Goal: Task Accomplishment & Management: Complete application form

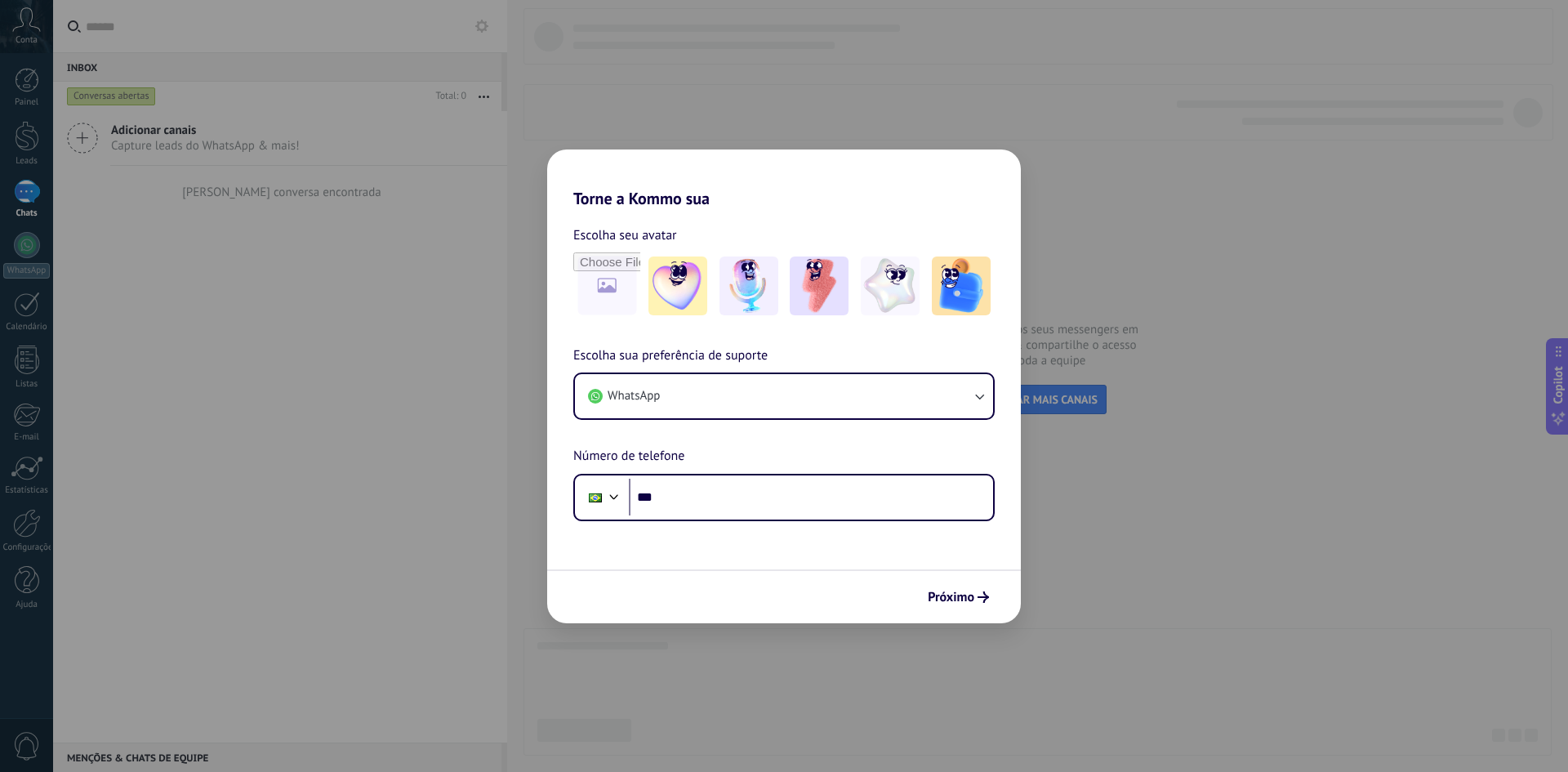
click at [1085, 495] on div "Torne a Kommo sua Escolha seu avatar Escolha sua preferência de suporte WhatsAp…" at bounding box center [784, 386] width 1568 height 772
click at [434, 274] on div "Torne a Kommo sua Escolha seu avatar Escolha sua preferência de suporte WhatsAp…" at bounding box center [784, 386] width 1568 height 772
click at [860, 479] on input "***" at bounding box center [811, 497] width 364 height 38
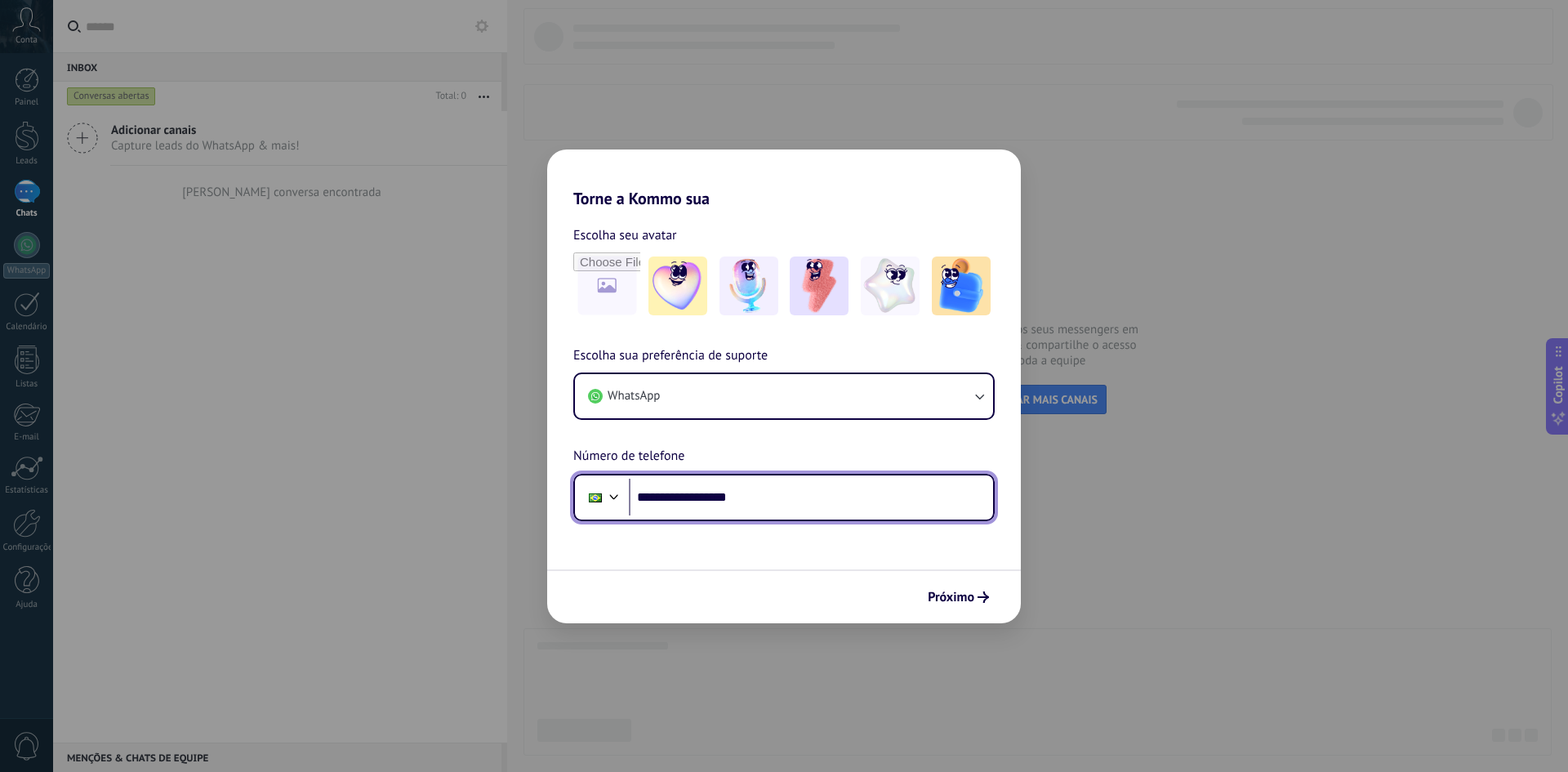
type input "**********"
click at [955, 603] on span "Próximo" at bounding box center [951, 596] width 46 height 11
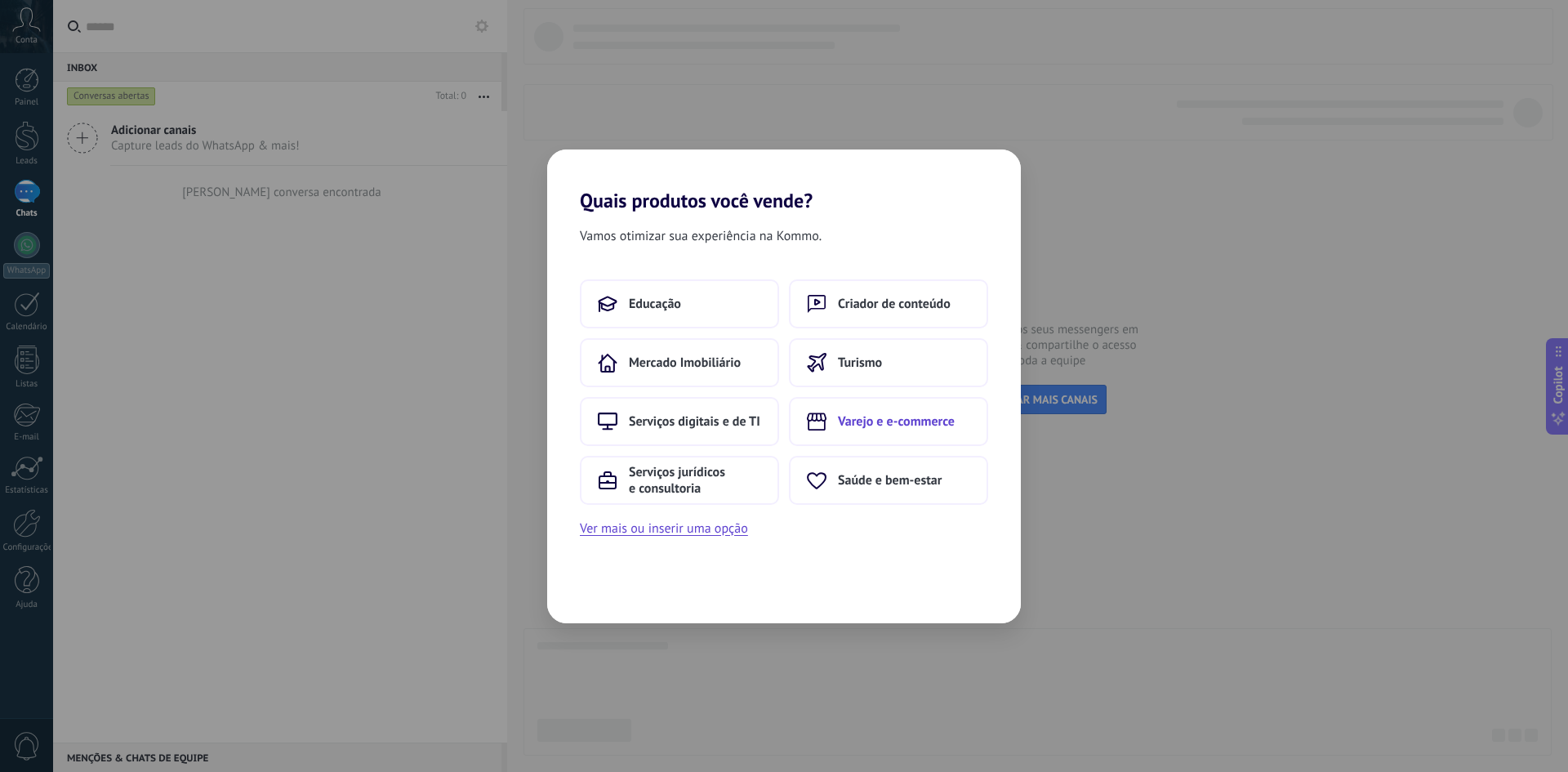
click at [906, 426] on span "Varejo e e-commerce" at bounding box center [896, 421] width 116 height 17
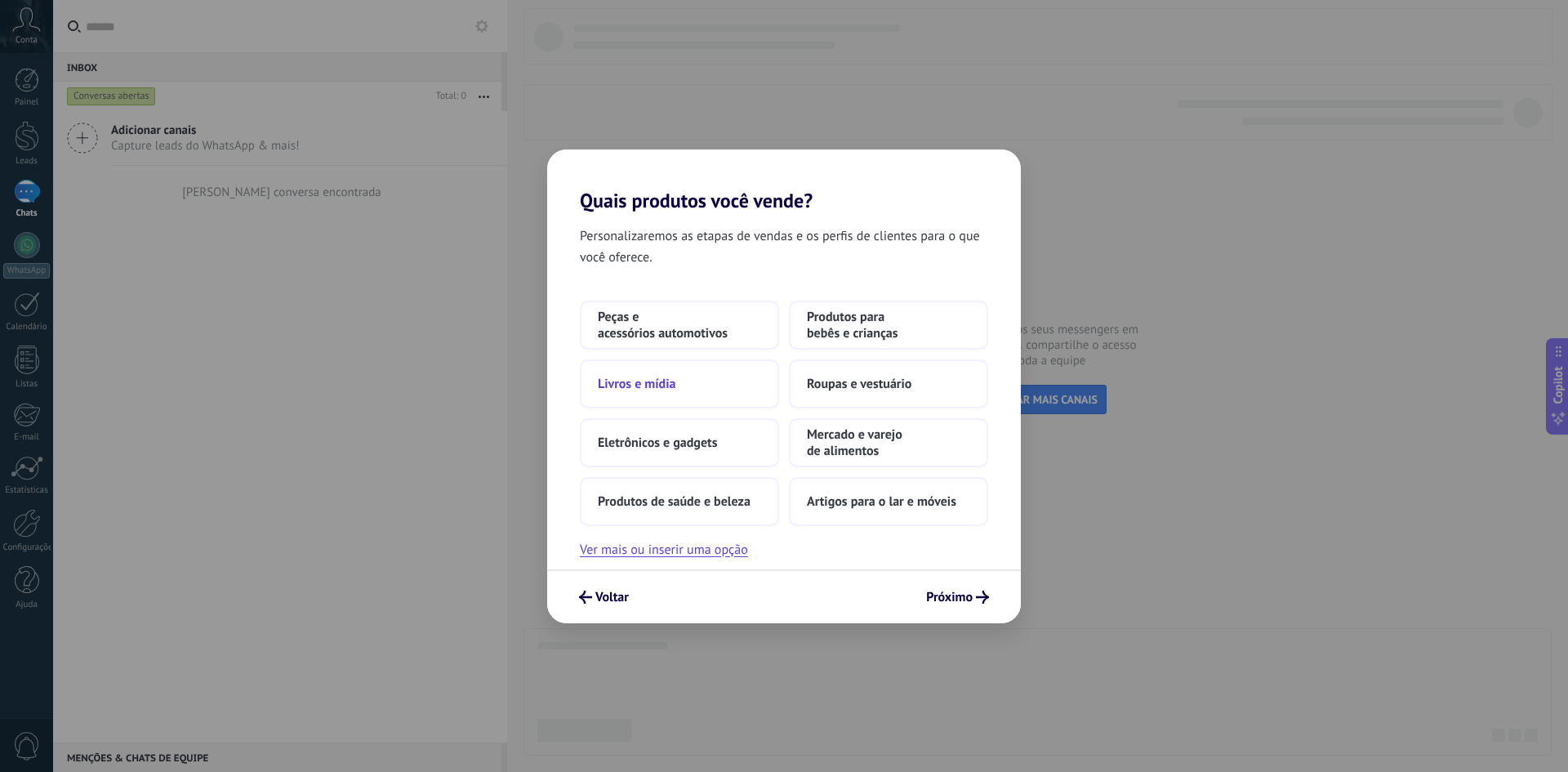
click at [722, 394] on button "Livros e mídia" at bounding box center [679, 384] width 200 height 49
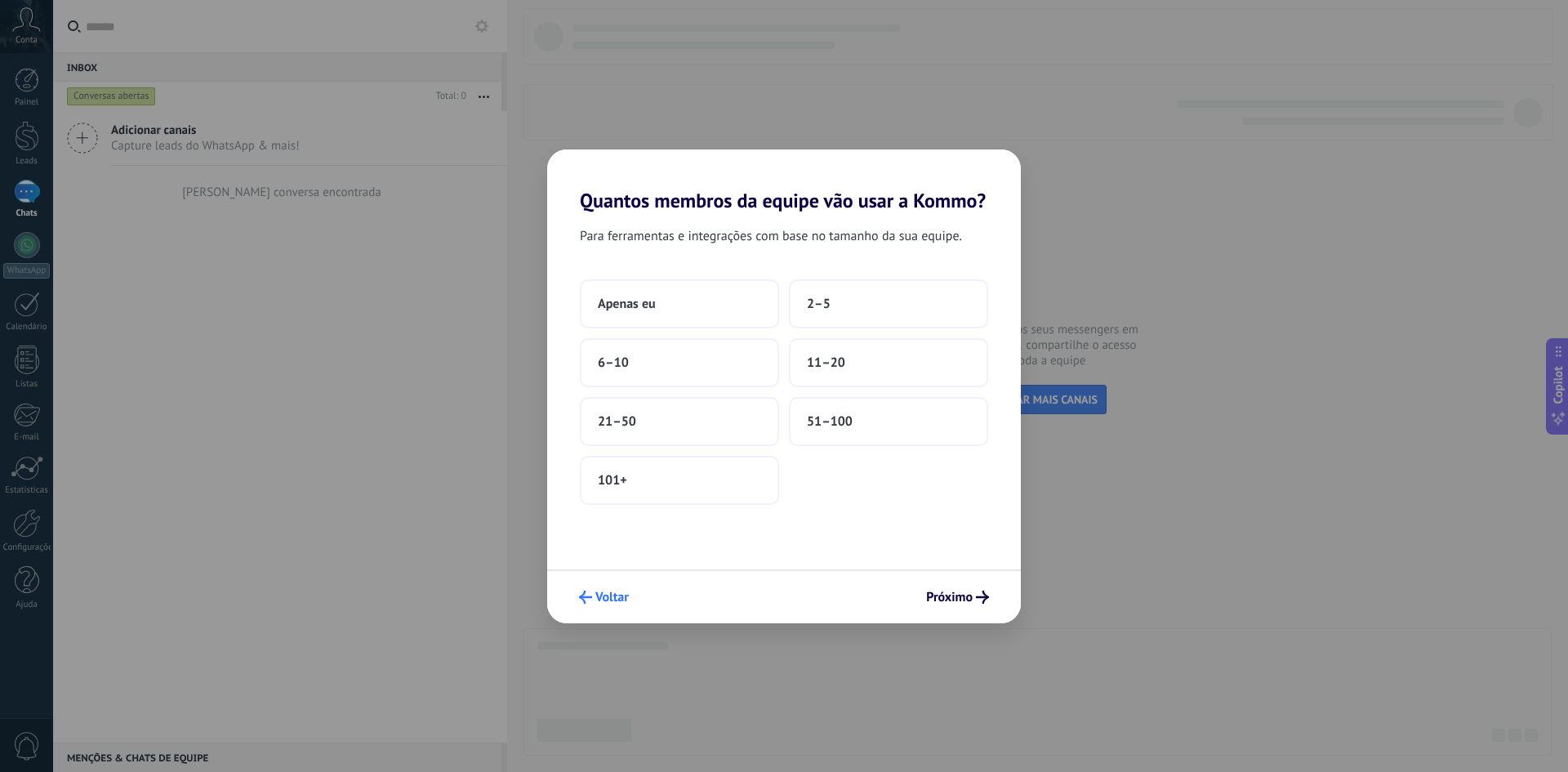
click at [622, 599] on span "Voltar" at bounding box center [612, 596] width 33 height 11
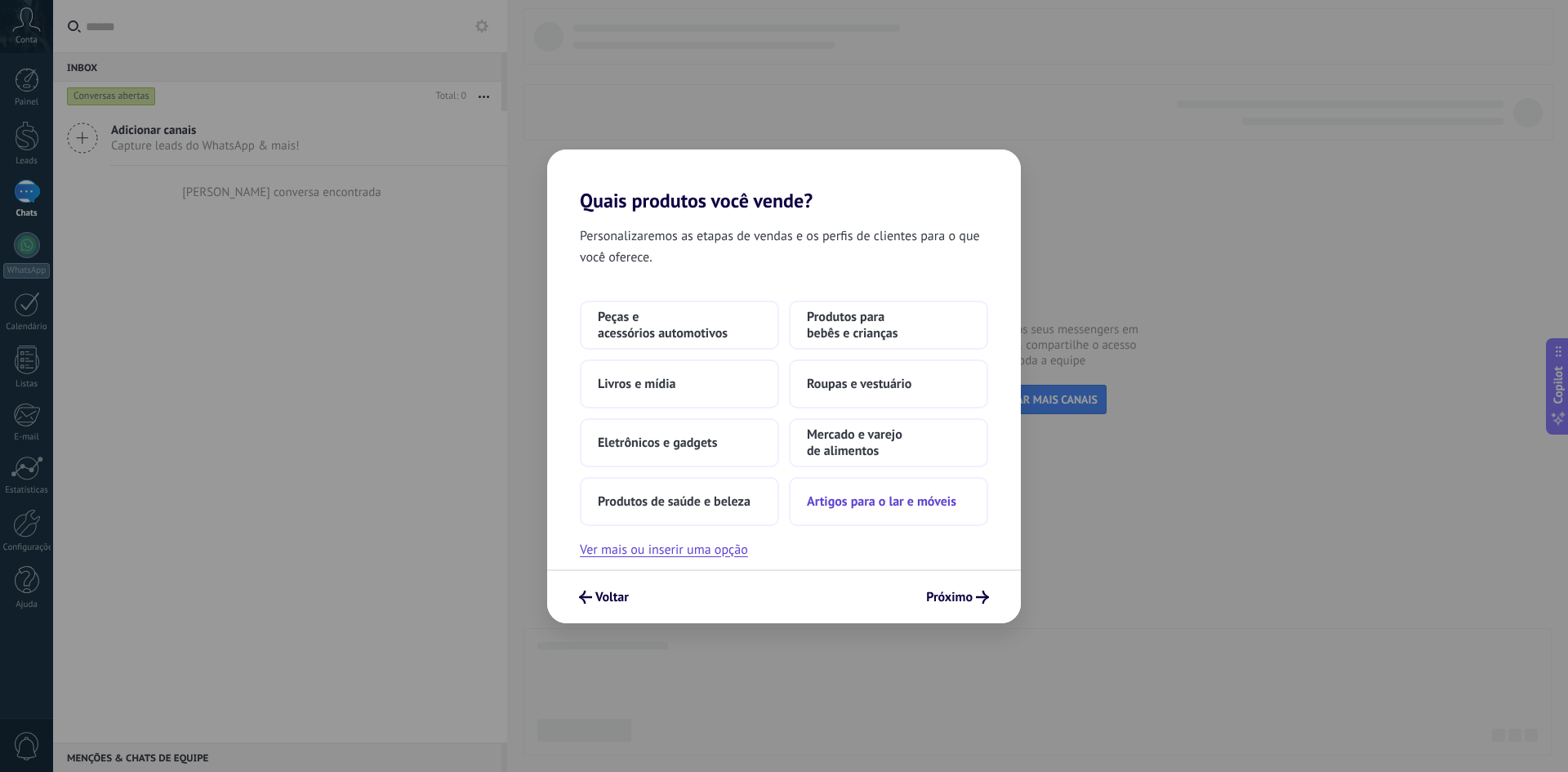
drag, startPoint x: 936, startPoint y: 598, endPoint x: 807, endPoint y: 497, distance: 163.8
click at [934, 598] on span "Próximo" at bounding box center [949, 596] width 46 height 11
click at [976, 602] on icon "submit" at bounding box center [982, 597] width 13 height 13
click at [960, 595] on span "Próximo" at bounding box center [949, 596] width 46 height 11
click at [704, 387] on button "Livros e mídia" at bounding box center [679, 384] width 200 height 49
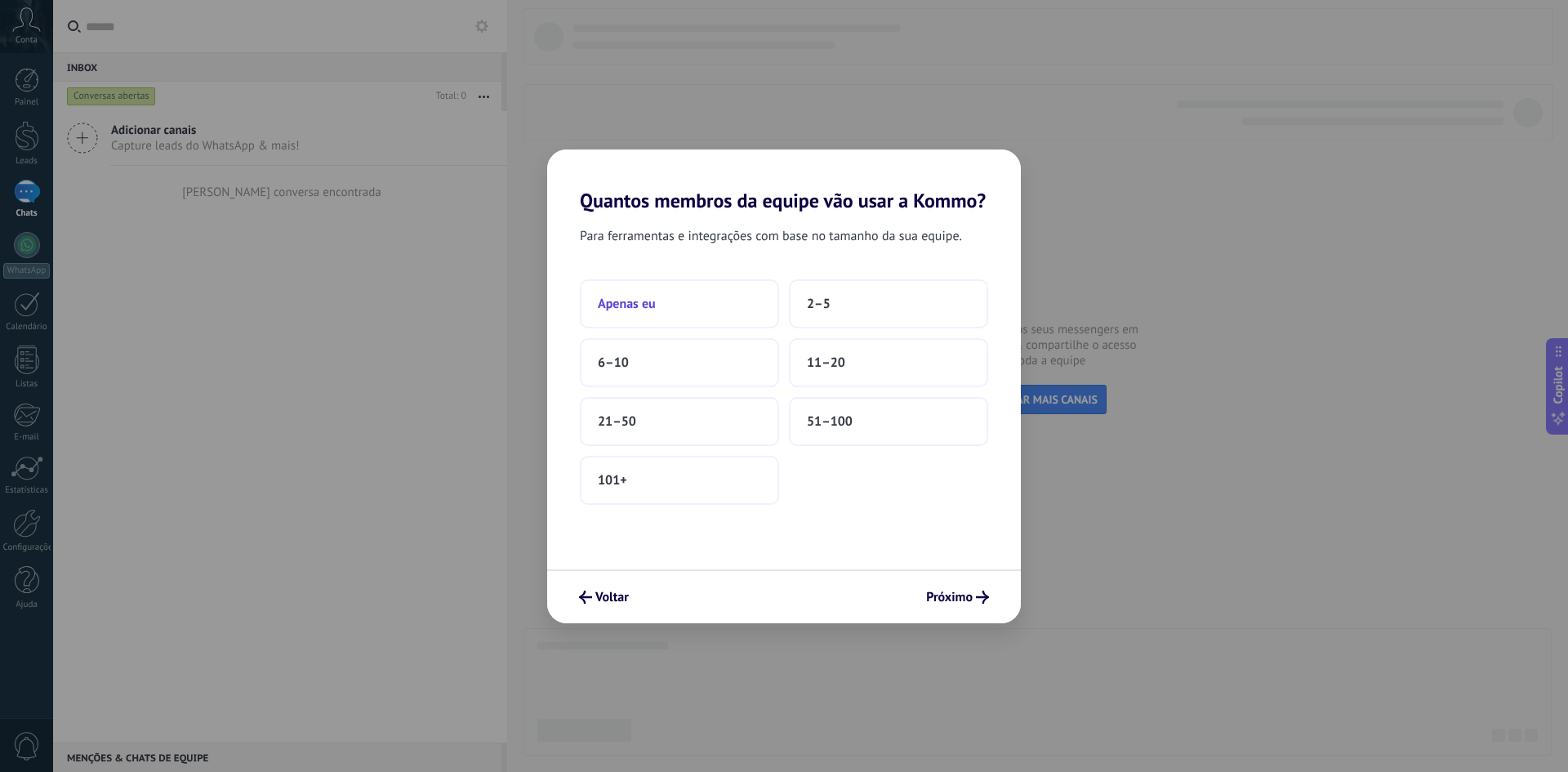
click at [671, 311] on button "Apenas eu" at bounding box center [679, 304] width 200 height 49
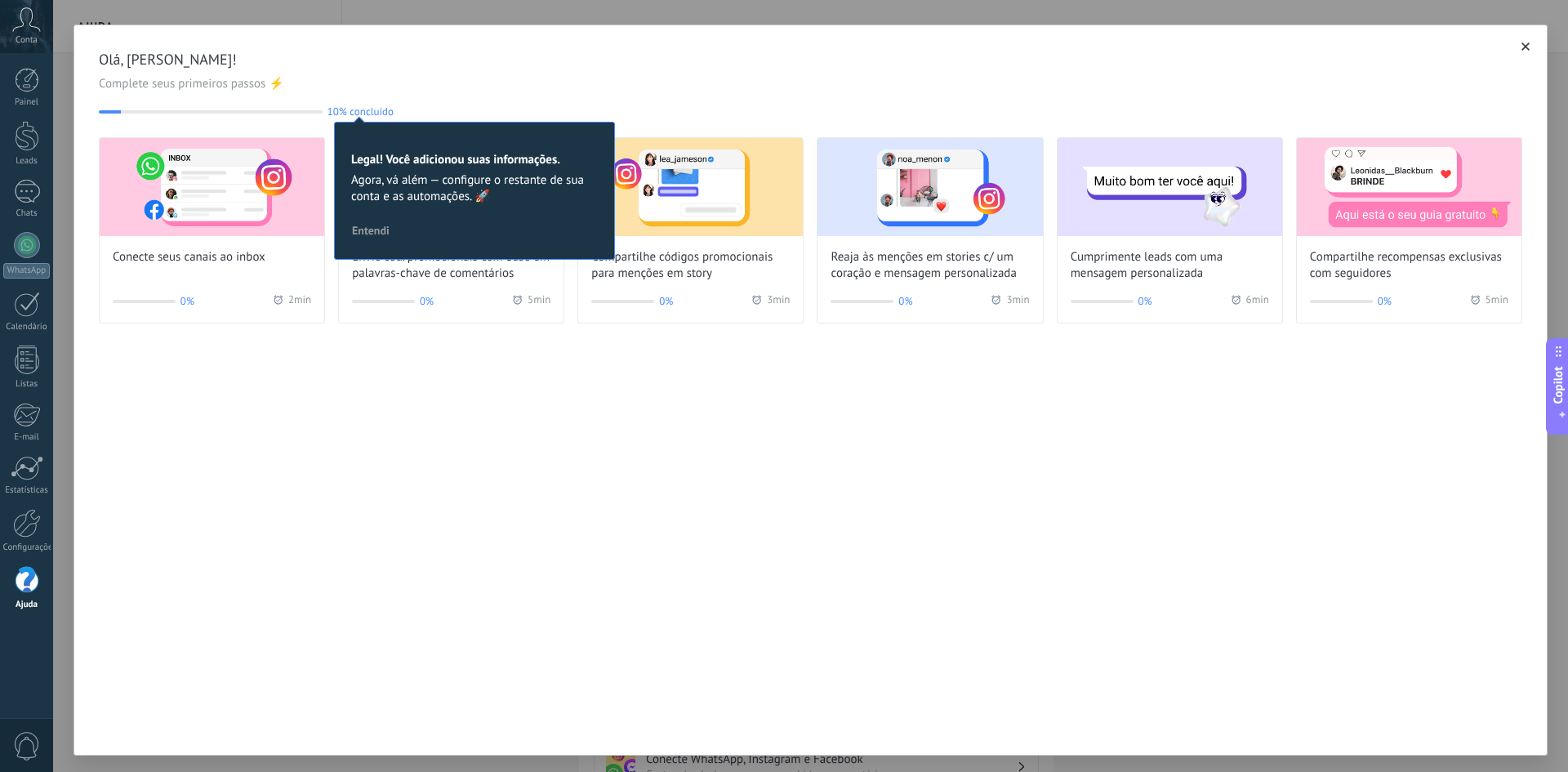
click at [569, 101] on div "Olá, [PERSON_NAME]! Complete seus primeiros passos ⚡ 10% concluído 10 Legal! Vo…" at bounding box center [811, 83] width 1424 height 67
click at [1522, 43] on span "button" at bounding box center [1525, 46] width 8 height 11
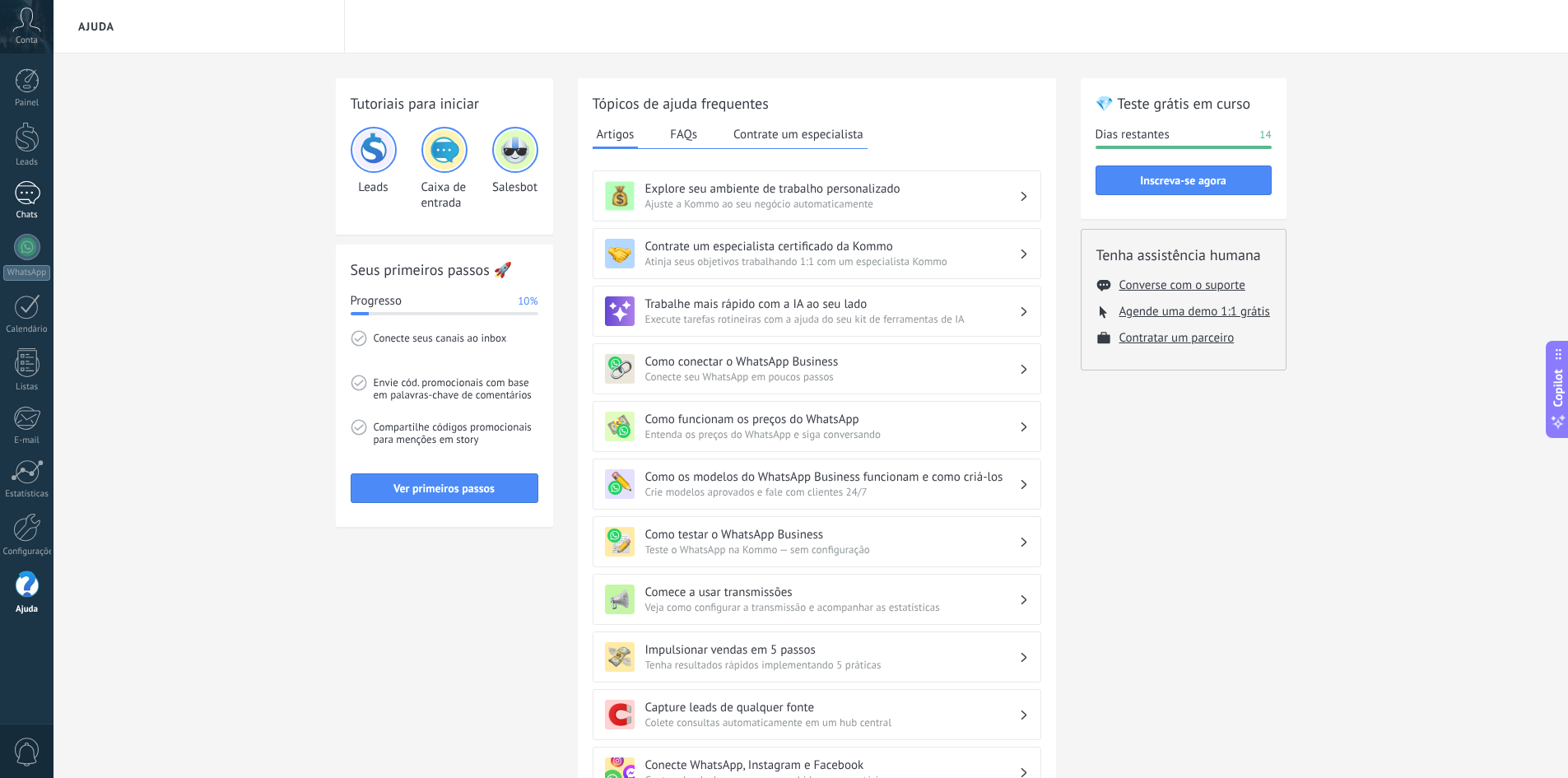
click at [33, 187] on div at bounding box center [27, 192] width 26 height 24
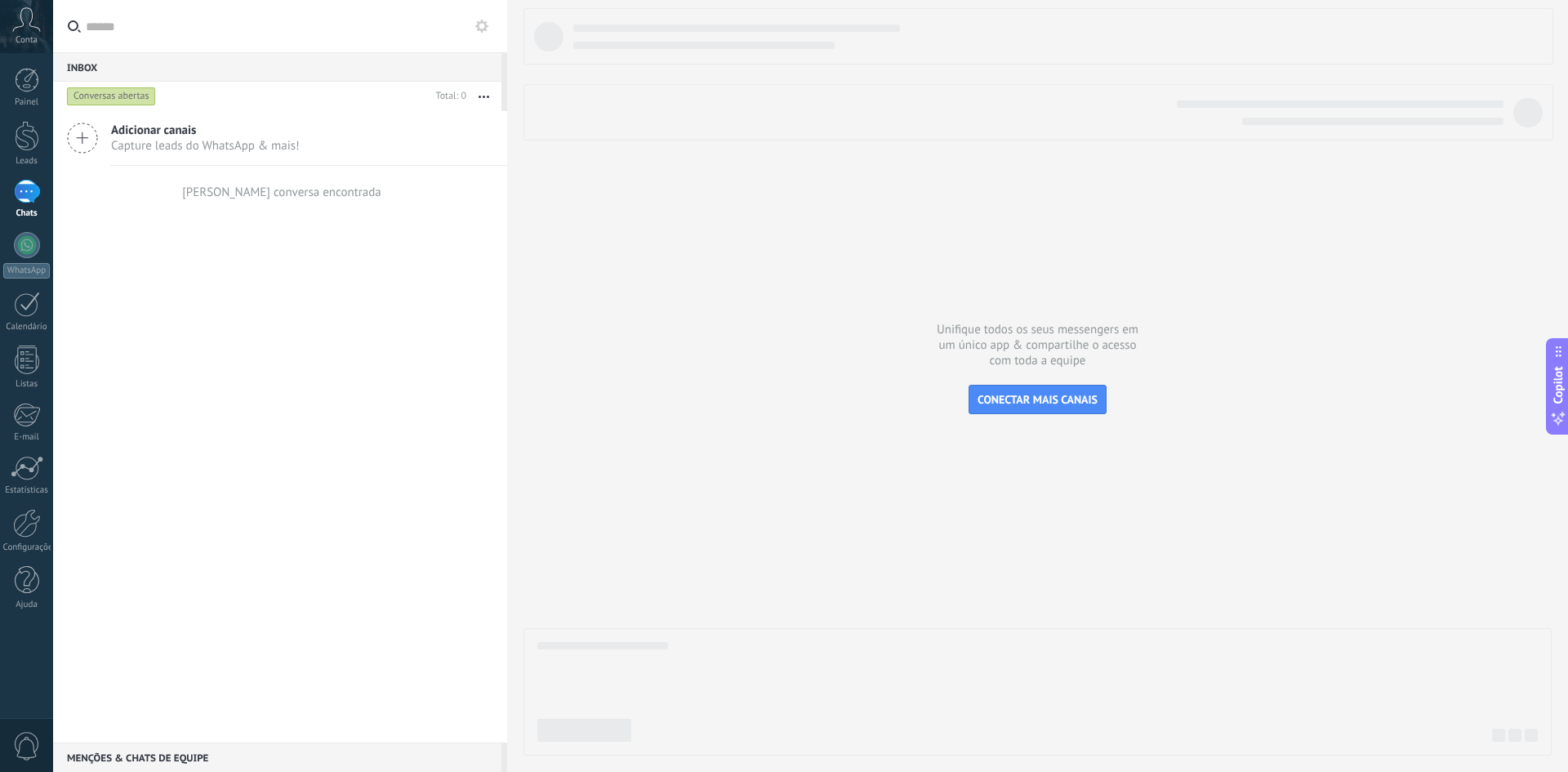
click at [301, 135] on div "Adicionar canais Capture leads do WhatsApp & mais!" at bounding box center [280, 138] width 454 height 55
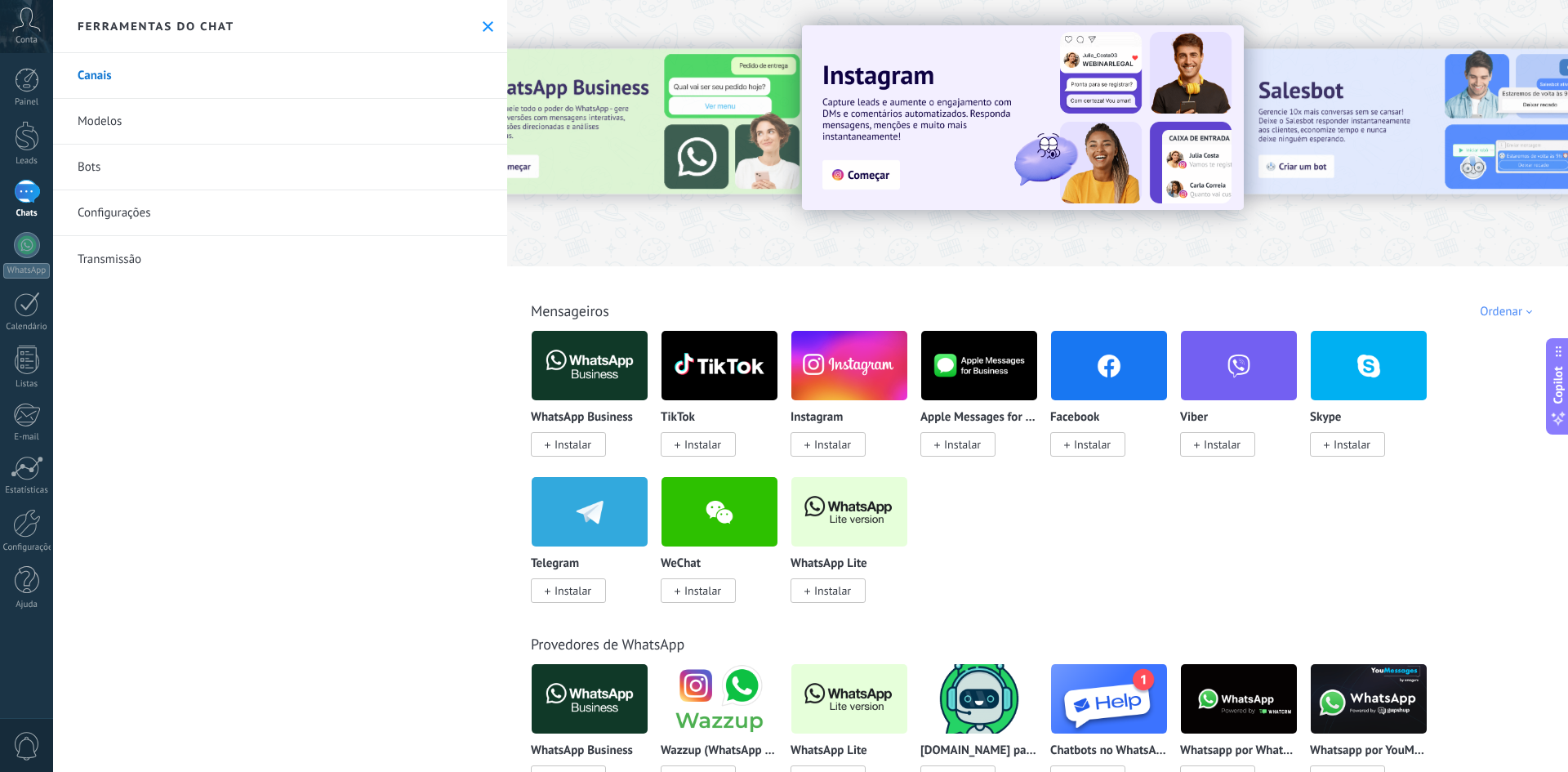
click at [827, 447] on span "Instalar" at bounding box center [833, 444] width 37 height 15
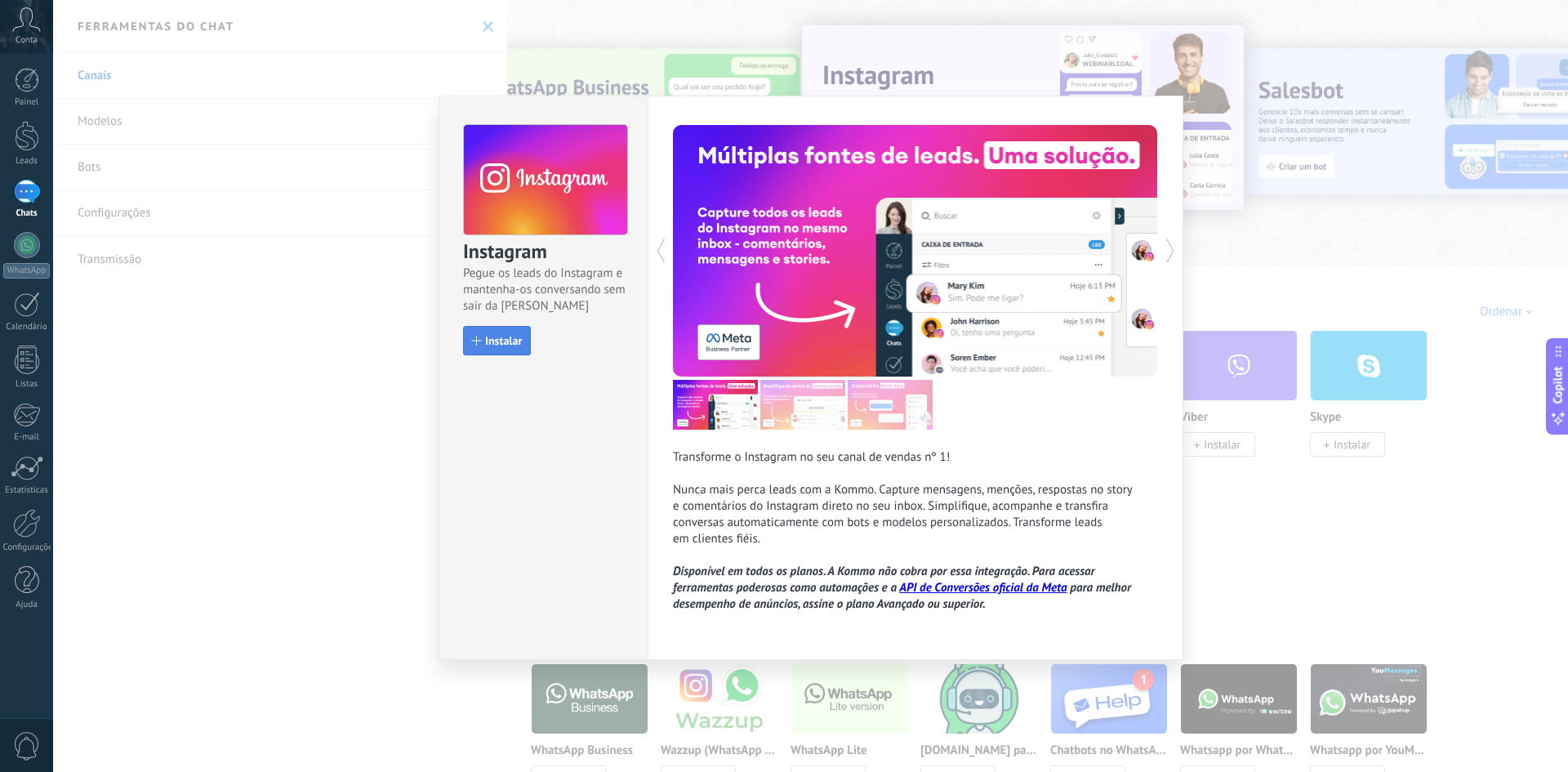
click at [495, 346] on span "Instalar" at bounding box center [503, 340] width 37 height 11
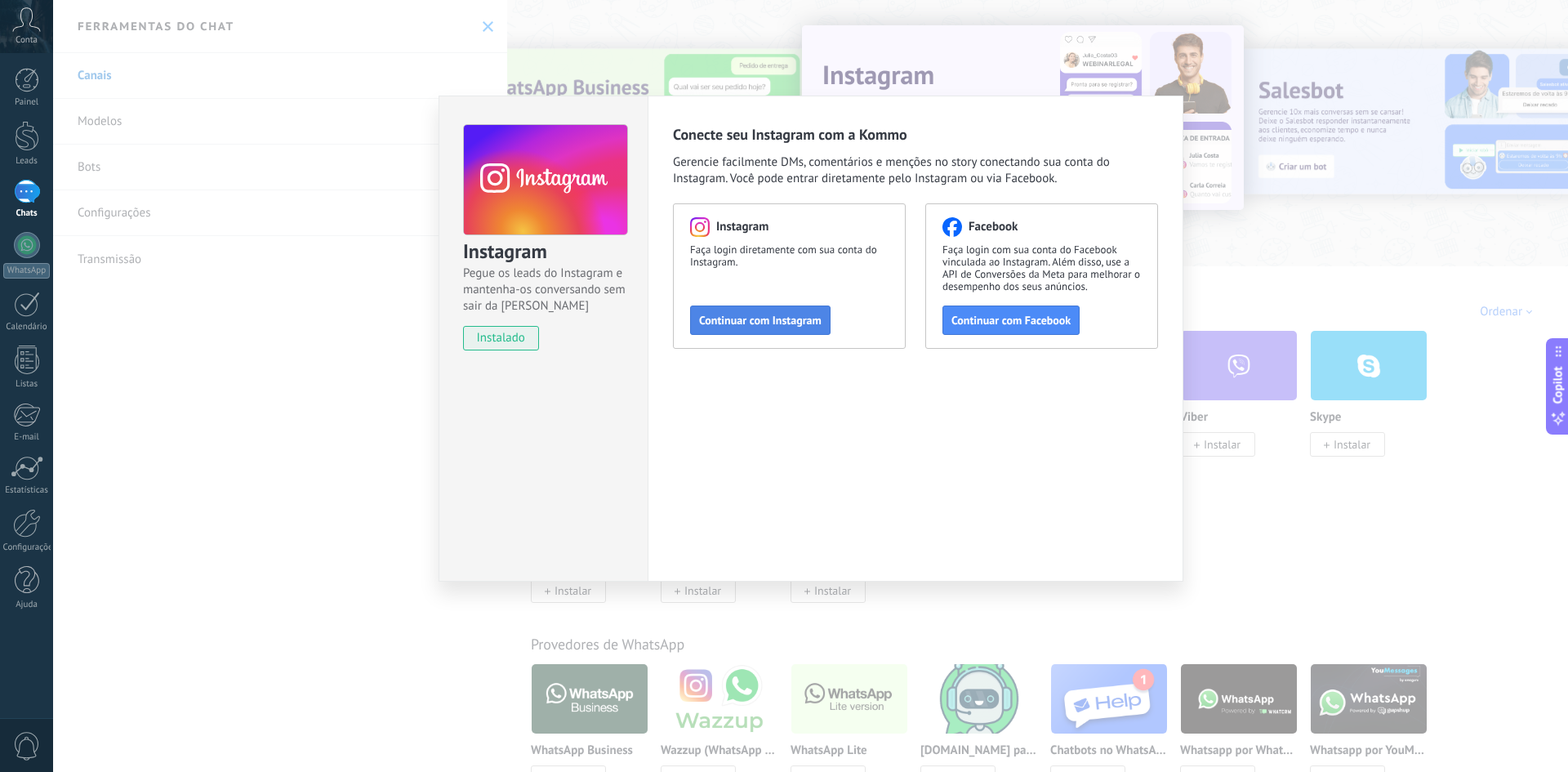
click at [786, 321] on span "Continuar com Instagram" at bounding box center [761, 319] width 123 height 11
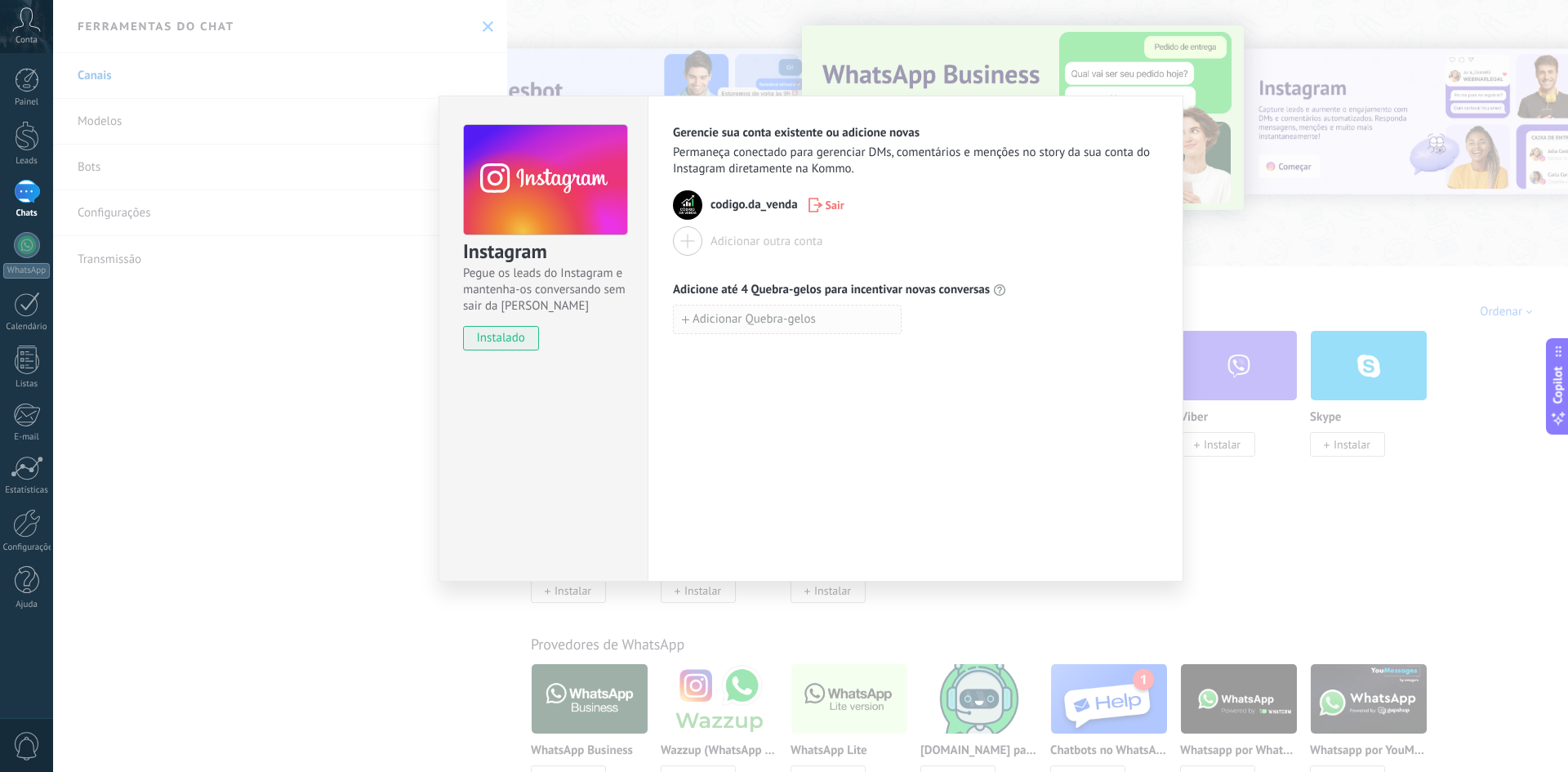
click at [696, 320] on span "Adicionar Quebra-gelos" at bounding box center [754, 319] width 123 height 11
click at [372, 354] on div "Instagram Pegue os leads do Instagram e mantenha-os conversando sem sair da Kom…" at bounding box center [811, 386] width 1515 height 772
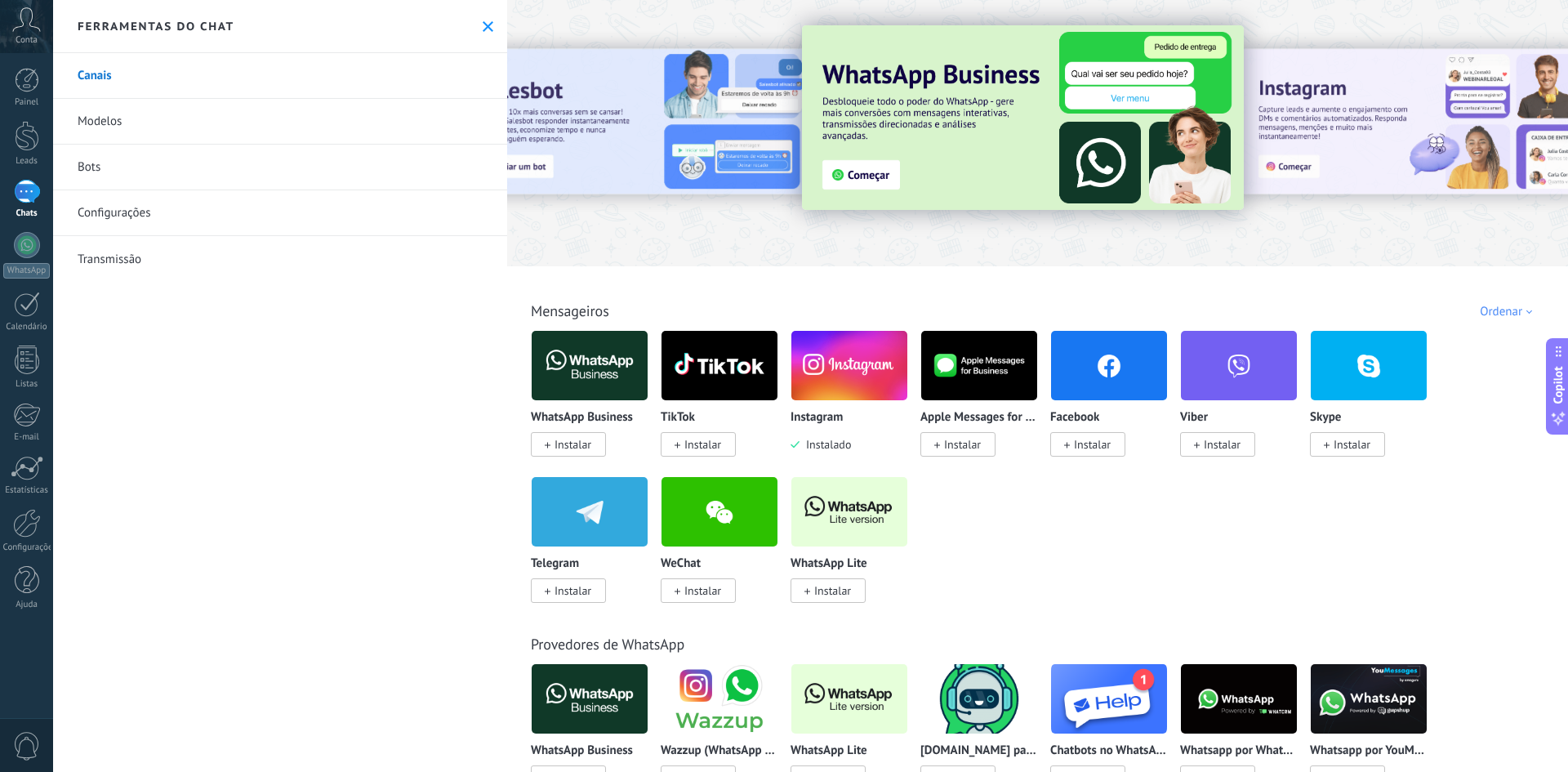
click at [109, 123] on link "Modelos" at bounding box center [280, 122] width 454 height 46
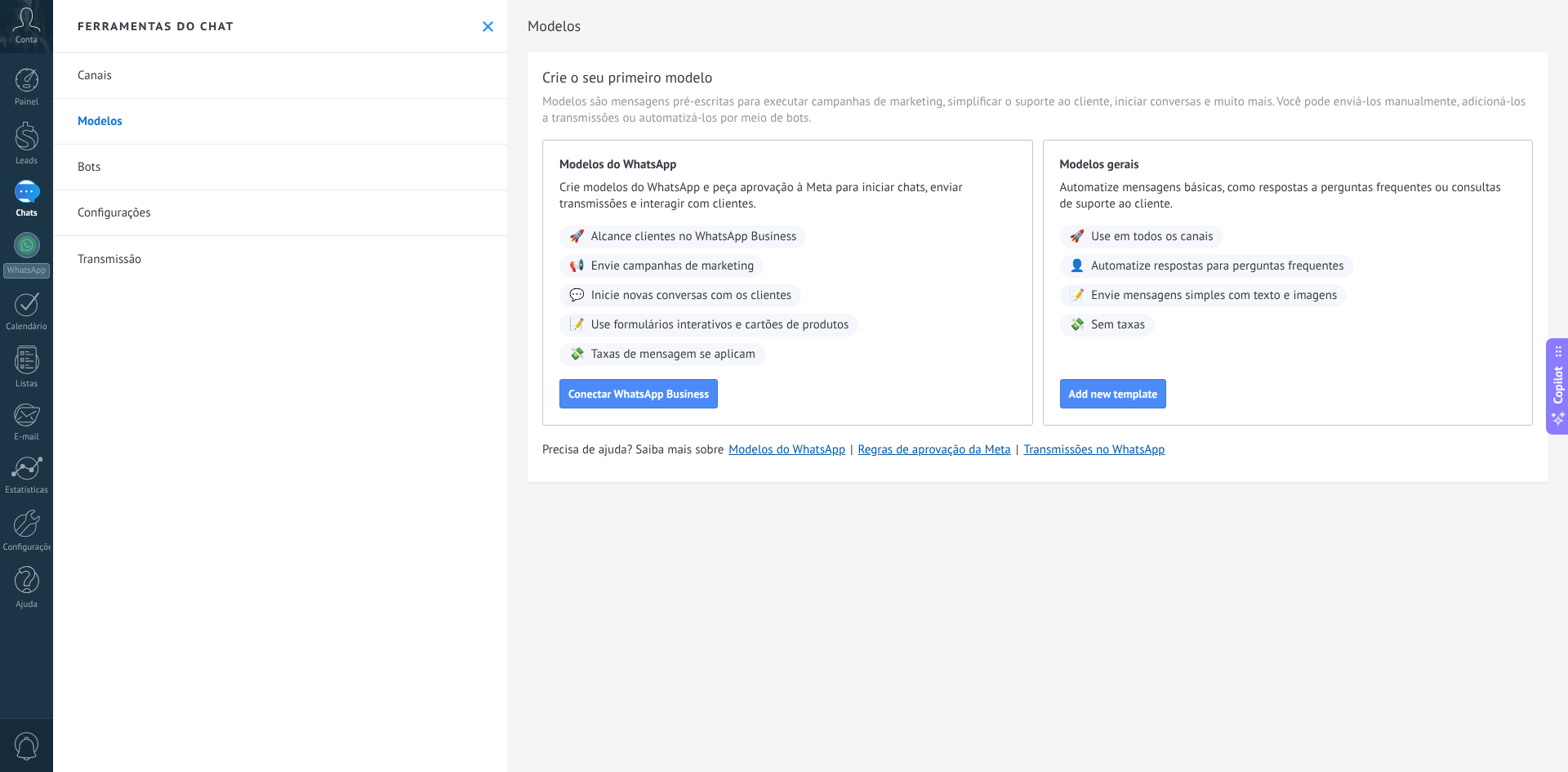
drag, startPoint x: 103, startPoint y: 132, endPoint x: 427, endPoint y: 403, distance: 422.4
click at [427, 403] on div "Canais Modelos Bots Configurações Transmissão" at bounding box center [280, 412] width 454 height 719
click at [269, 171] on link "Bots" at bounding box center [280, 167] width 454 height 46
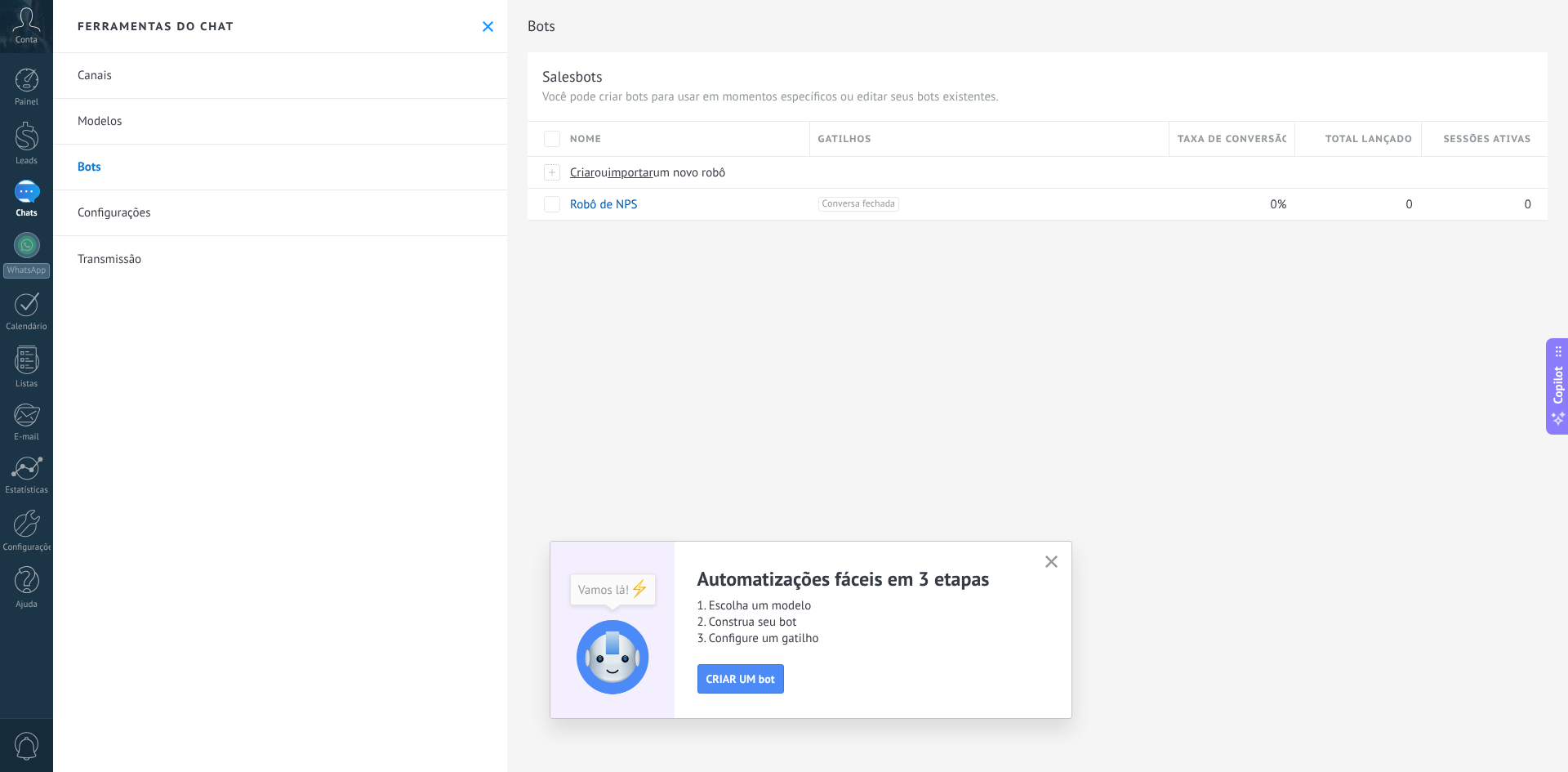
click at [276, 206] on link "Configurações" at bounding box center [280, 213] width 454 height 46
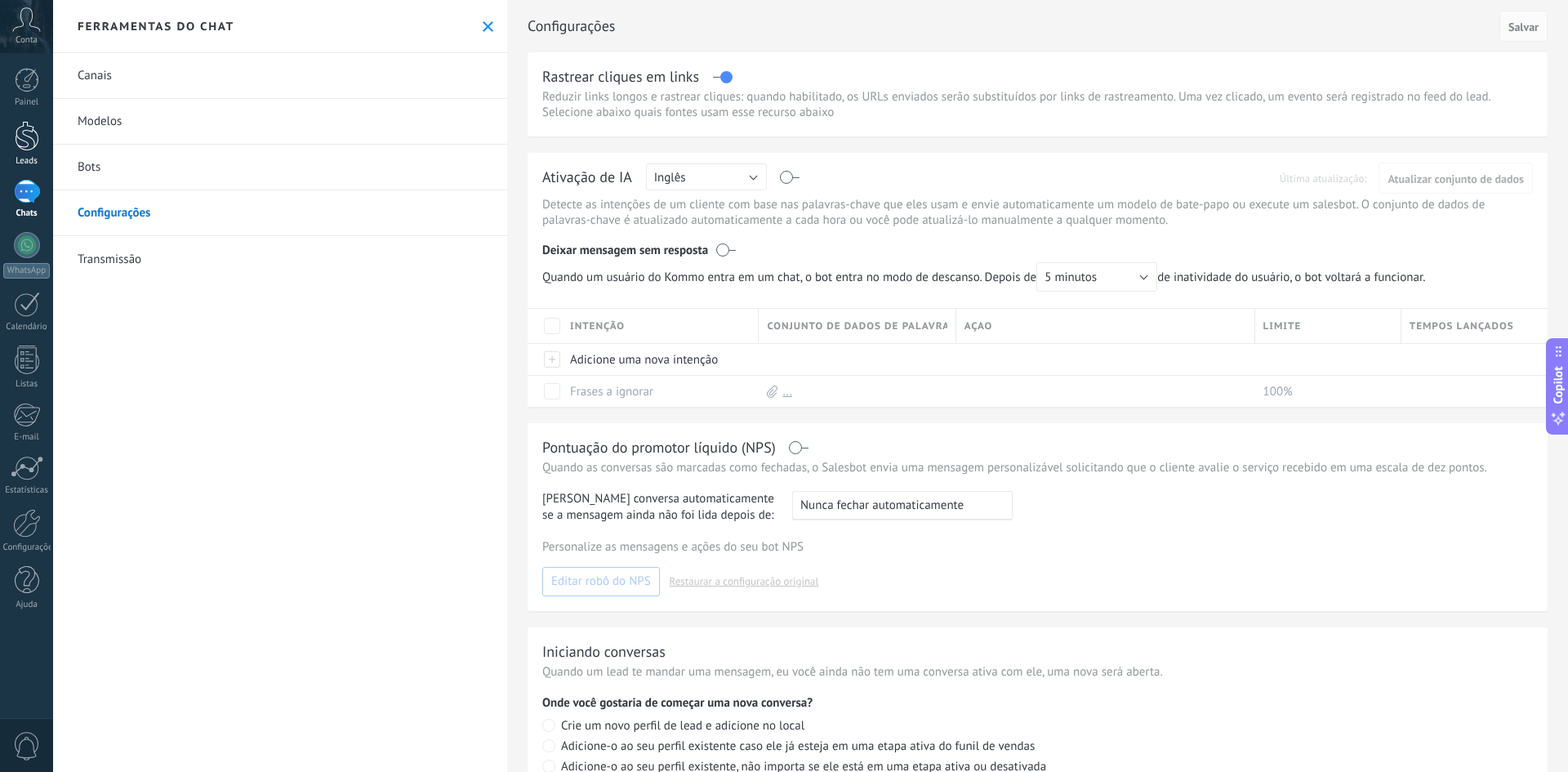
click at [26, 126] on div at bounding box center [27, 136] width 25 height 31
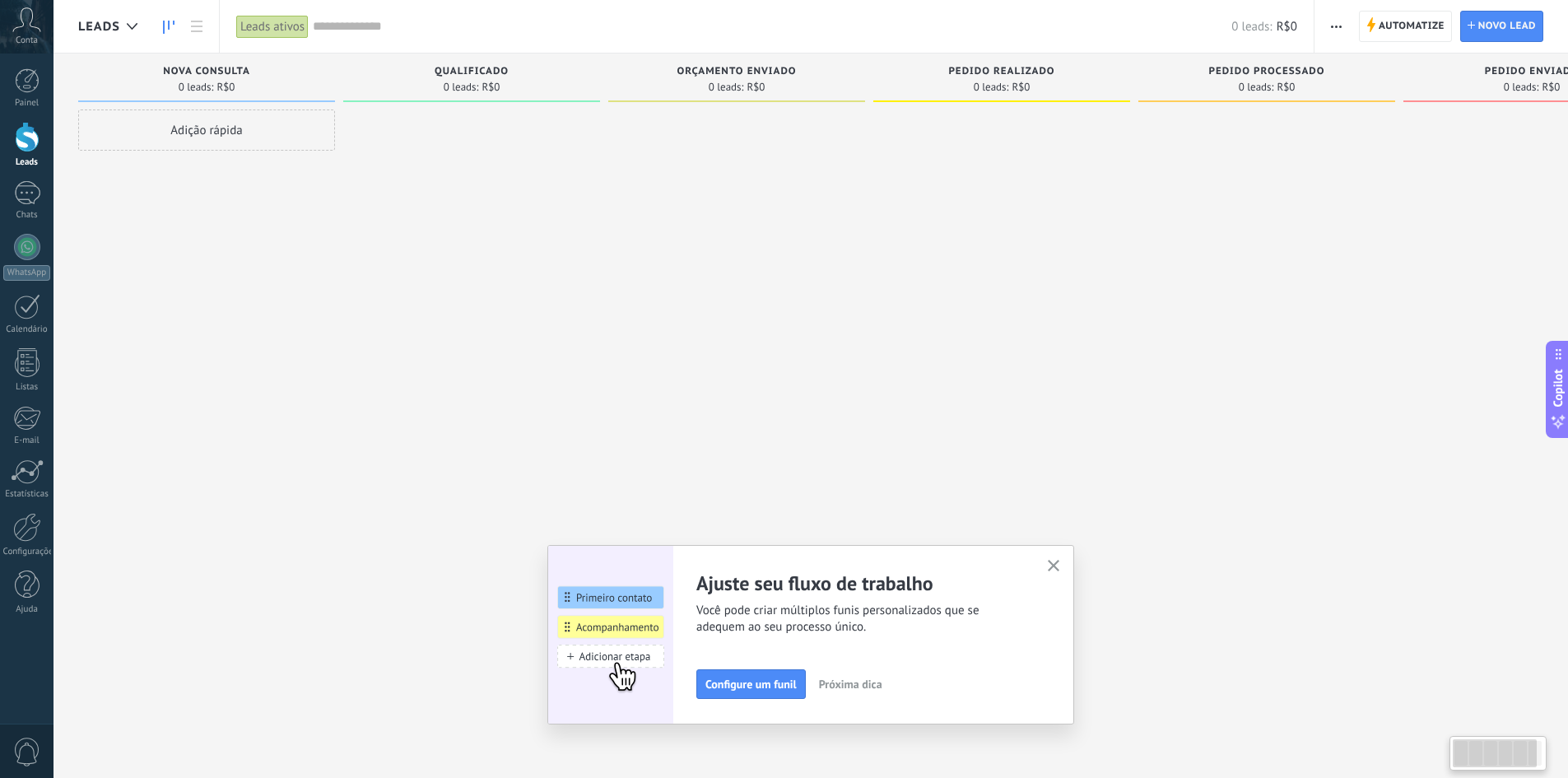
click at [216, 130] on div "Adição rápida" at bounding box center [206, 130] width 257 height 41
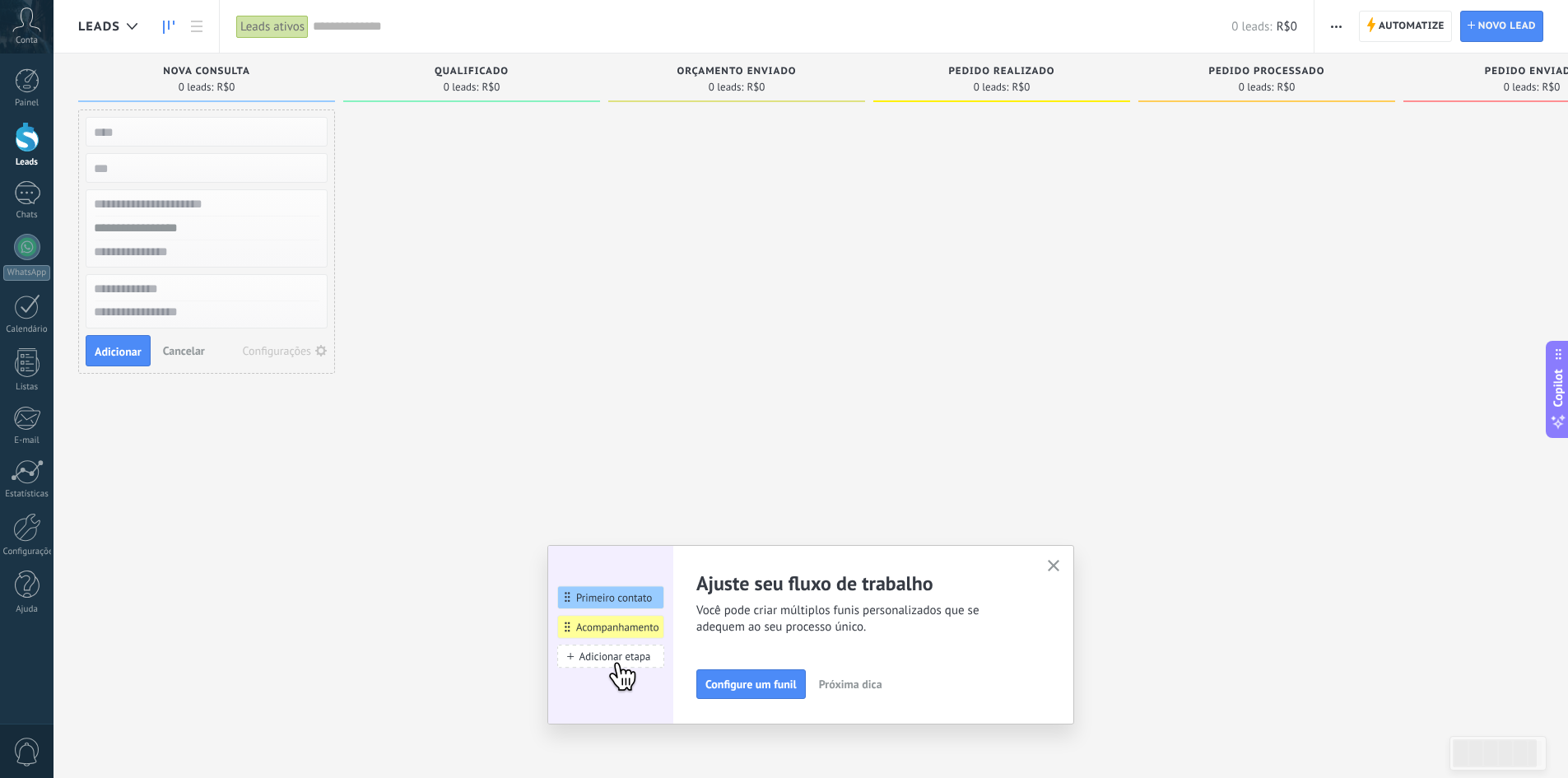
click at [196, 123] on input "text" at bounding box center [205, 131] width 240 height 23
click at [390, 218] on div at bounding box center [471, 391] width 257 height 563
